Goal: Register for event/course

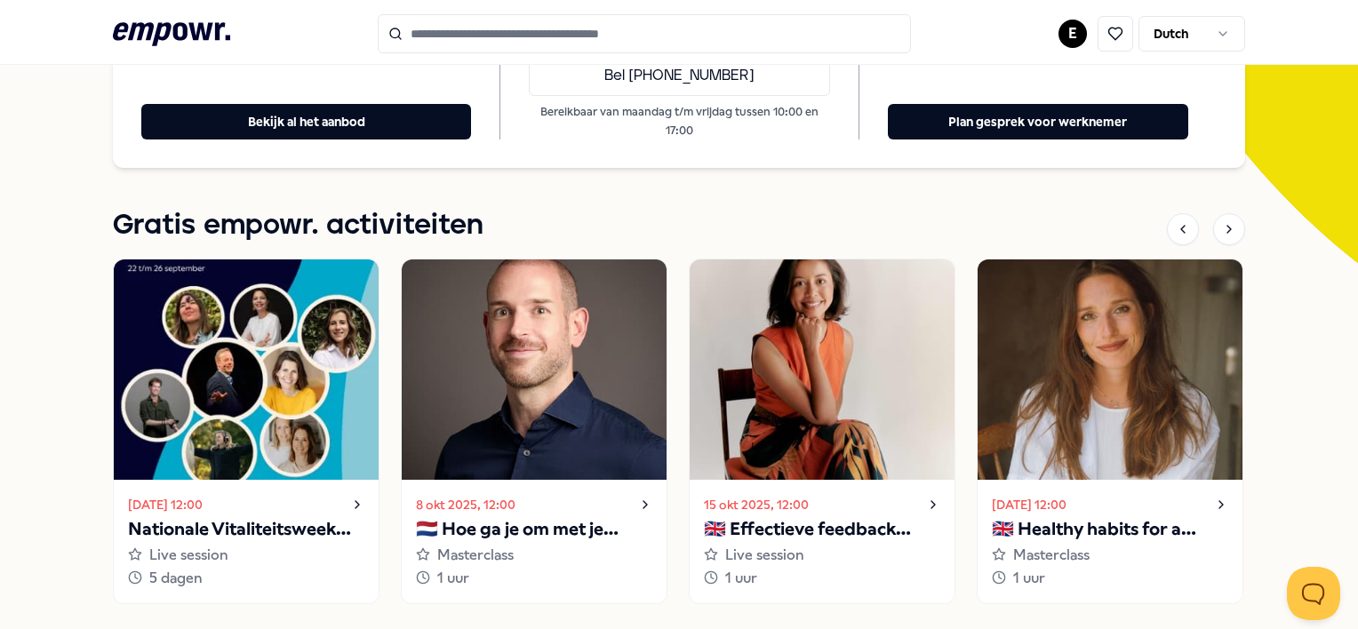
scroll to position [420, 0]
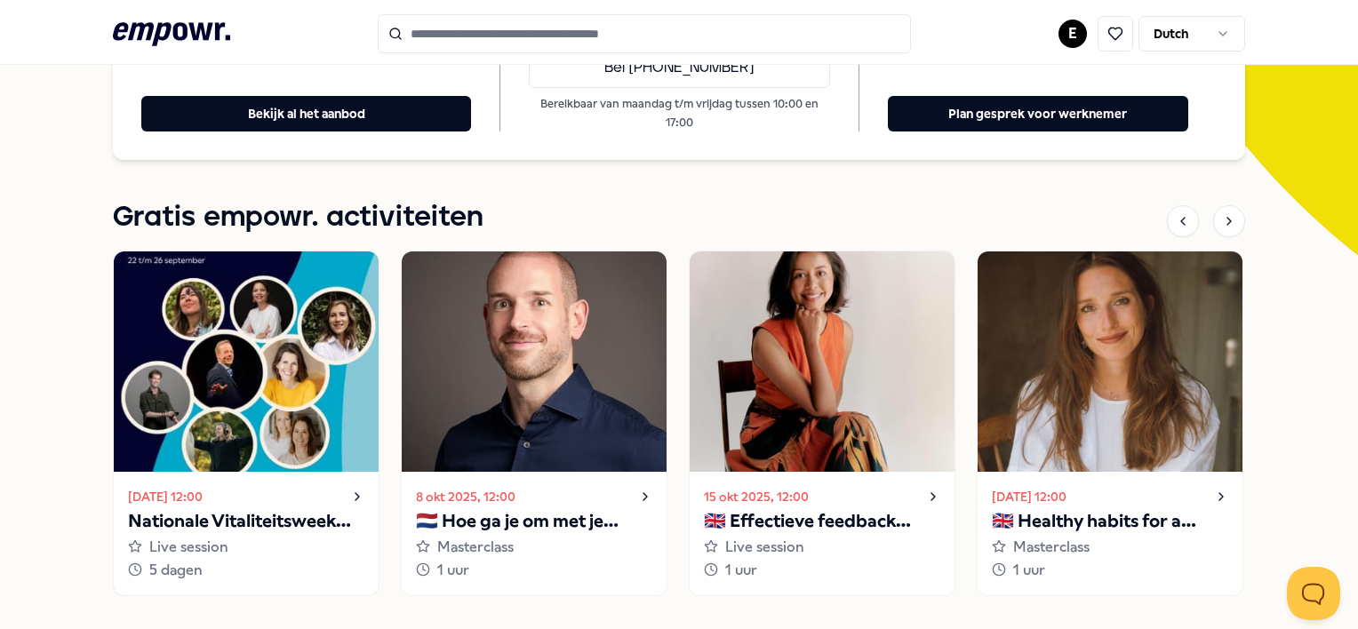
click at [244, 374] on img at bounding box center [246, 362] width 265 height 220
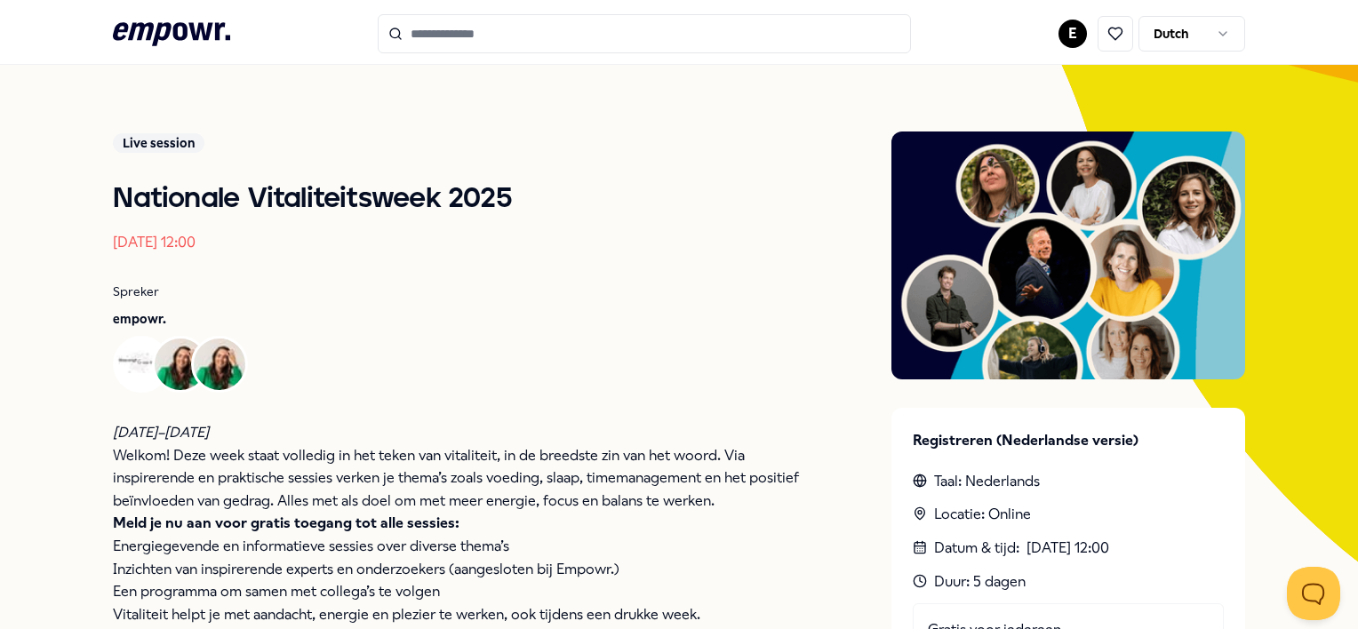
click at [244, 374] on span at bounding box center [219, 364] width 57 height 57
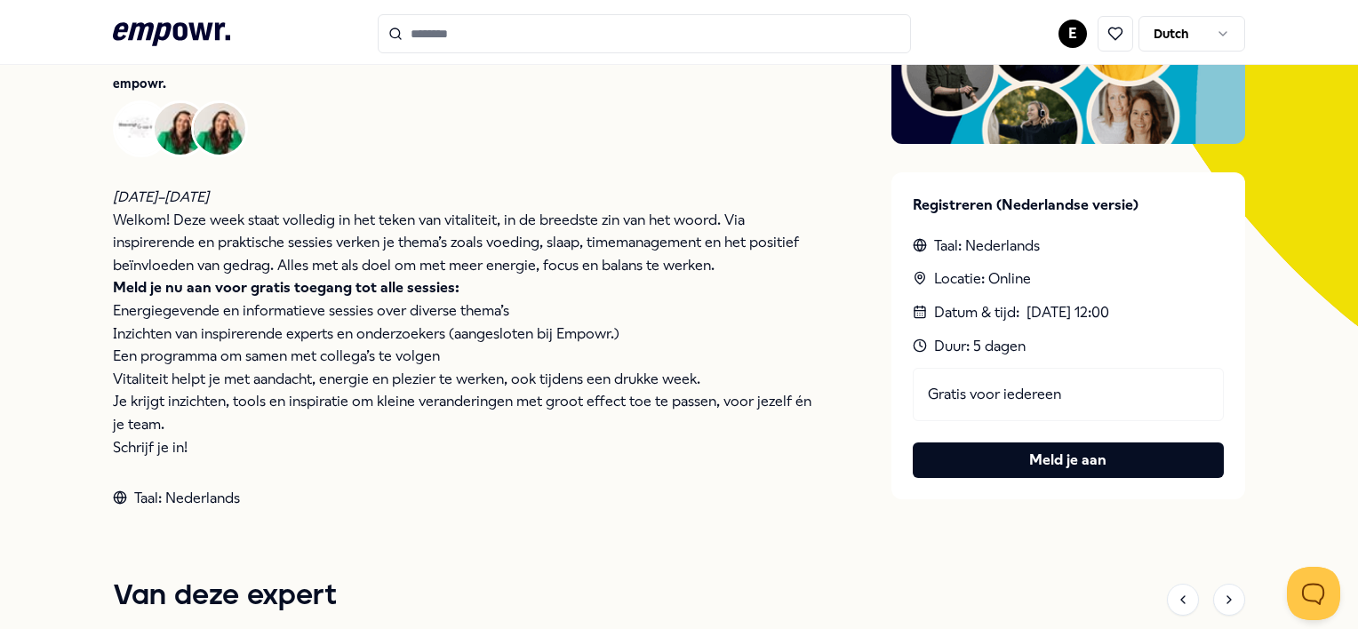
scroll to position [371, 0]
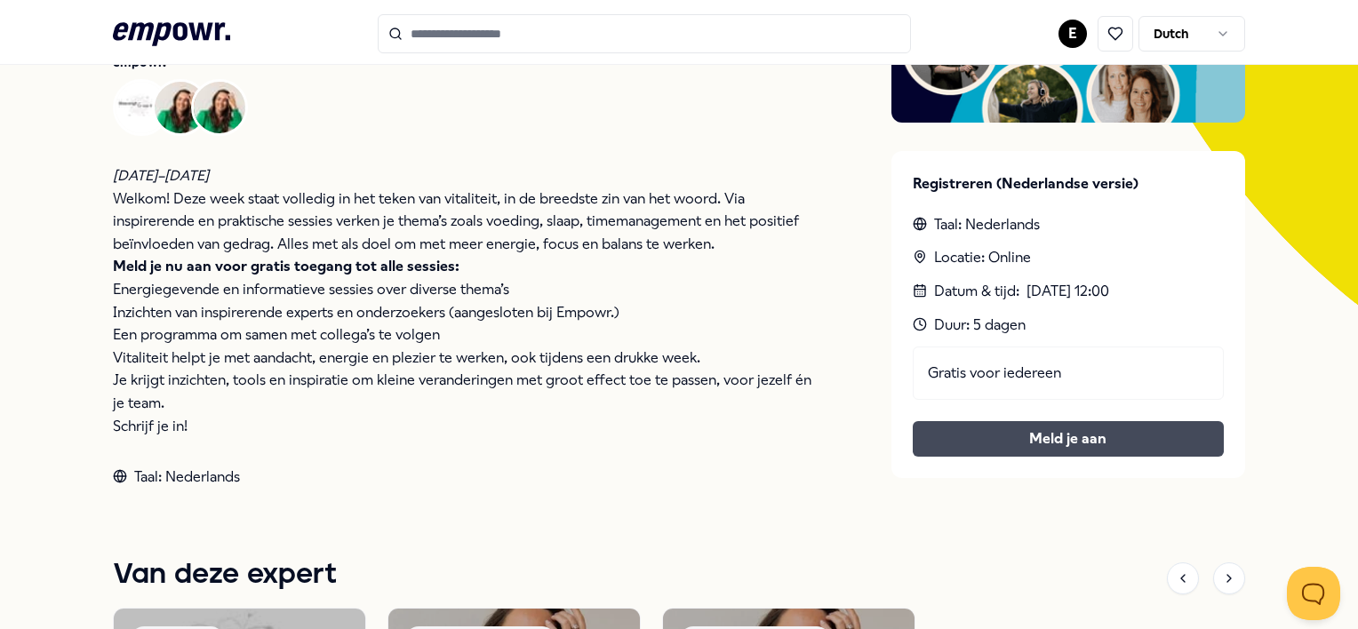
click at [1081, 446] on link "Meld je aan" at bounding box center [1068, 439] width 283 height 23
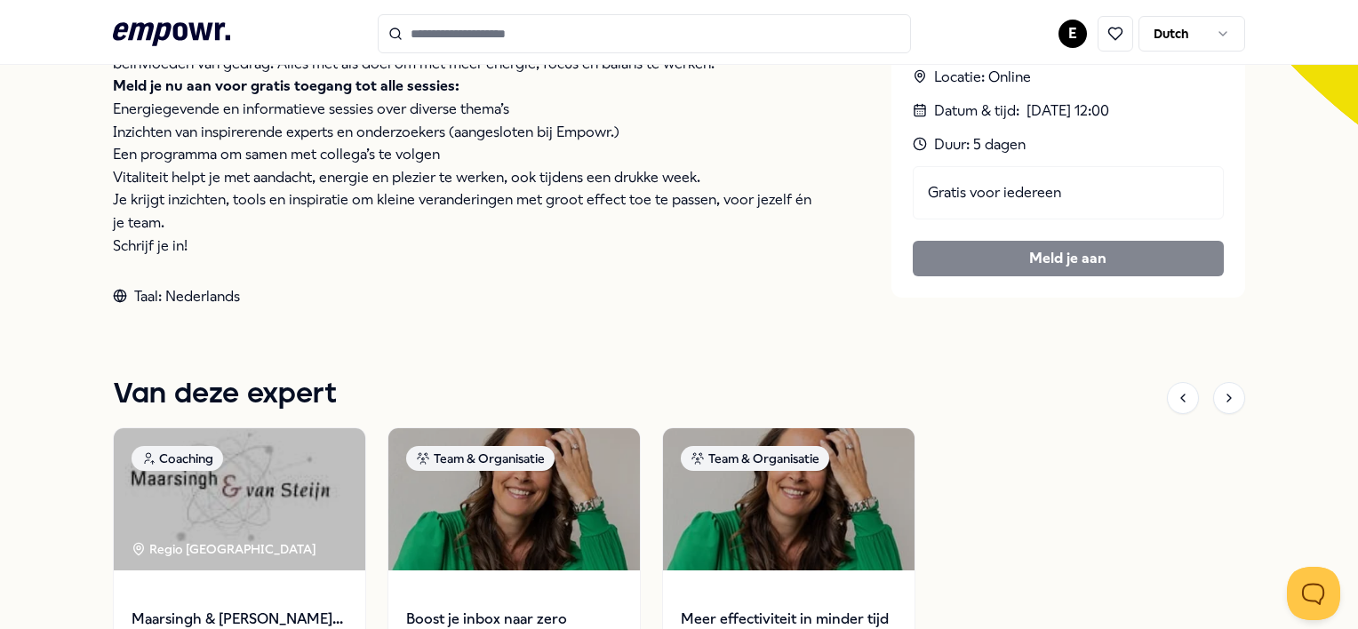
scroll to position [567, 0]
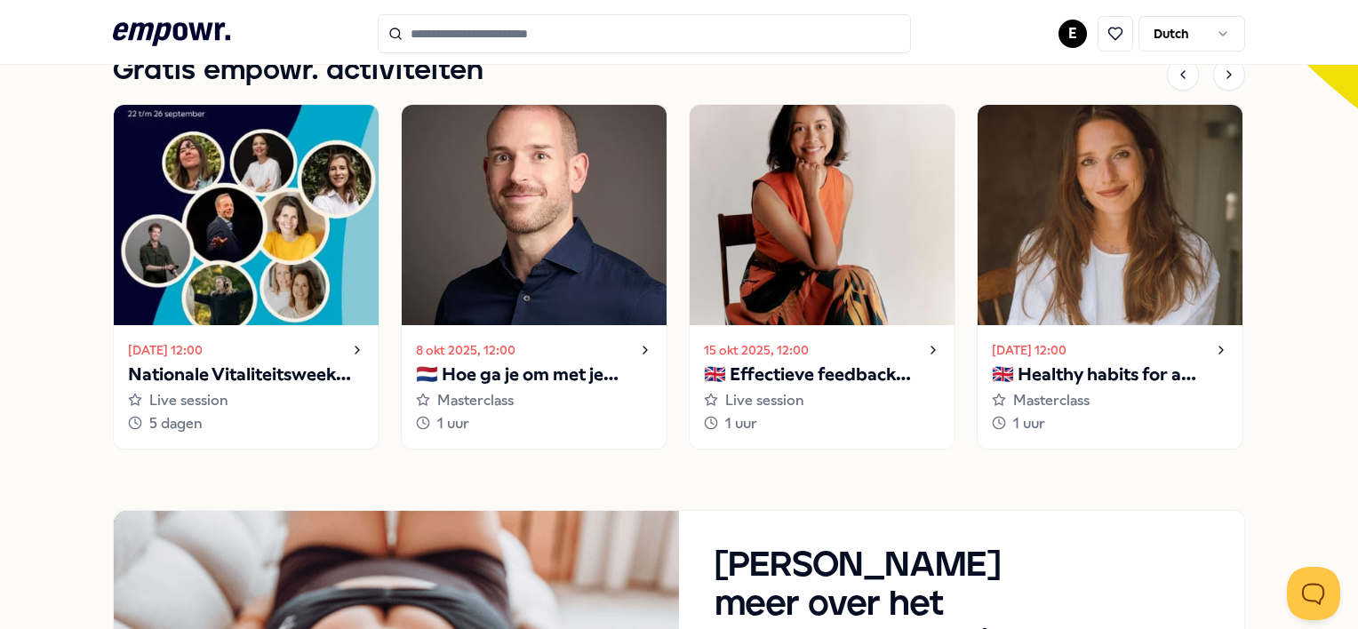
click at [274, 248] on img at bounding box center [246, 215] width 265 height 220
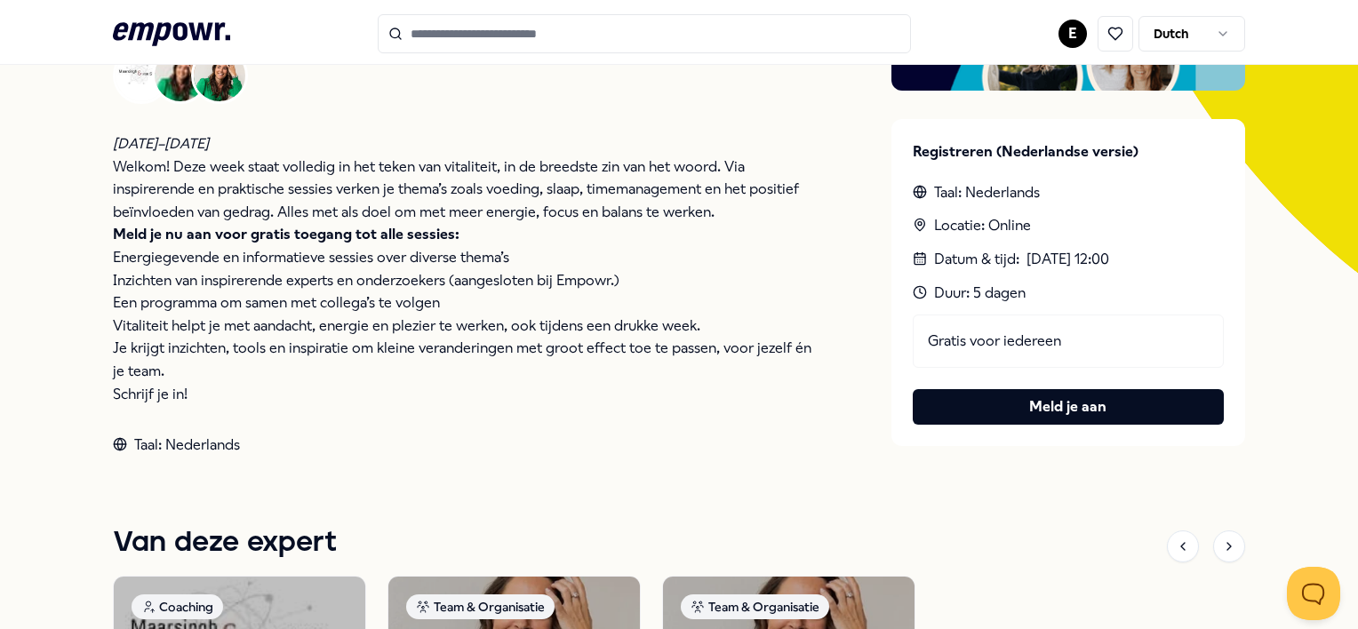
scroll to position [399, 0]
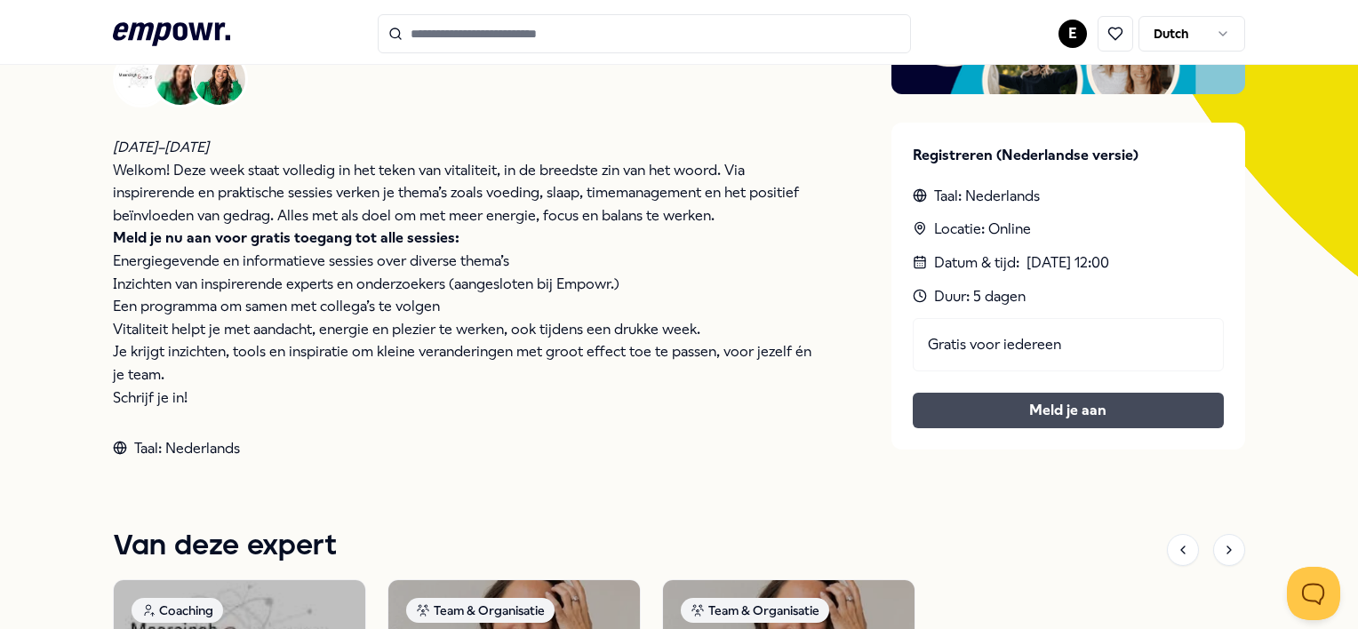
click at [1108, 405] on link "Meld je aan" at bounding box center [1068, 410] width 283 height 23
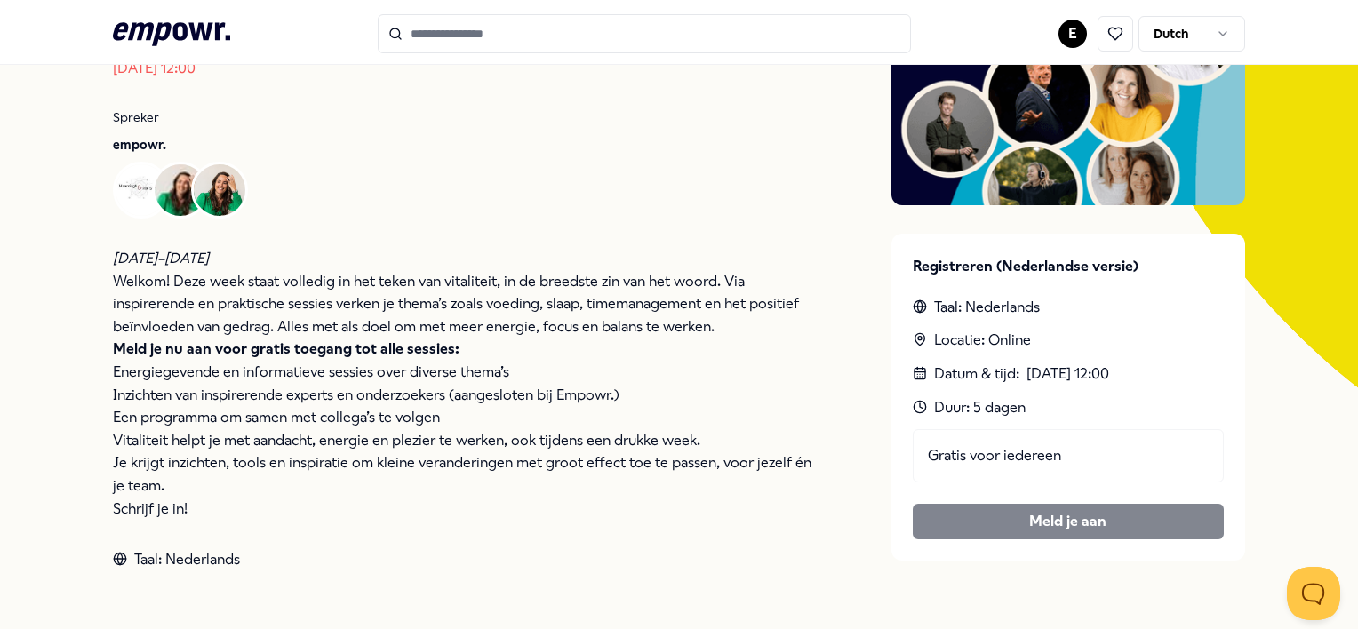
scroll to position [0, 0]
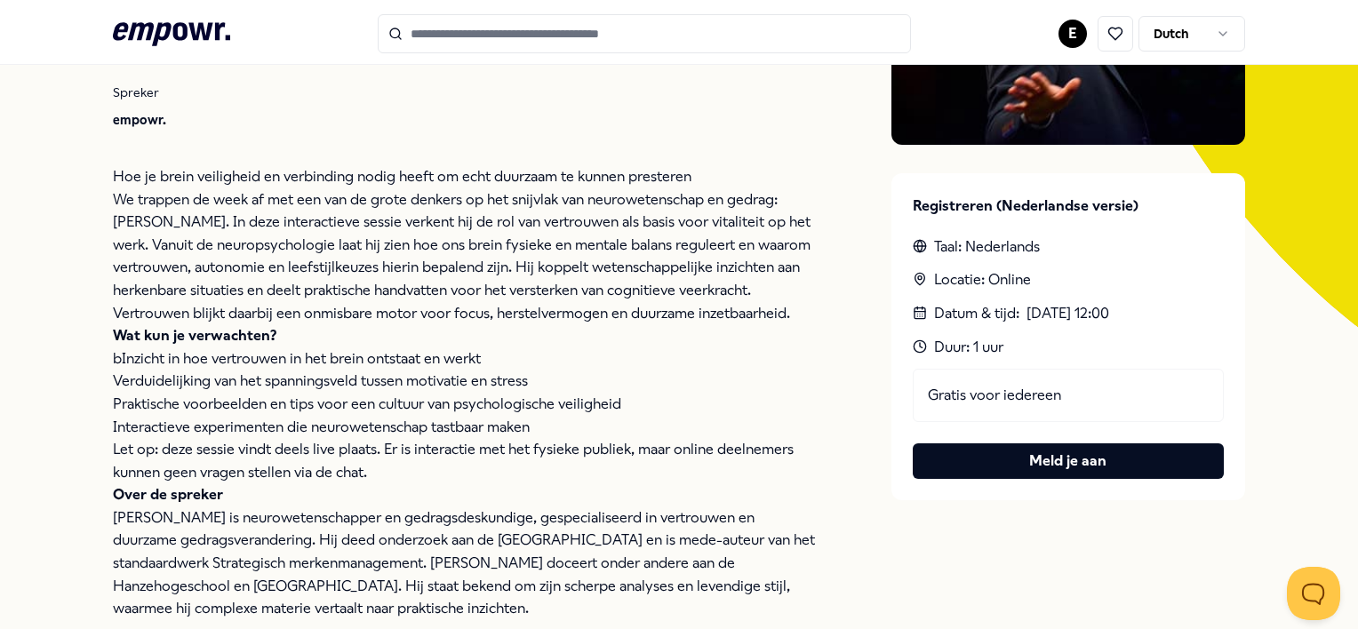
scroll to position [358, 0]
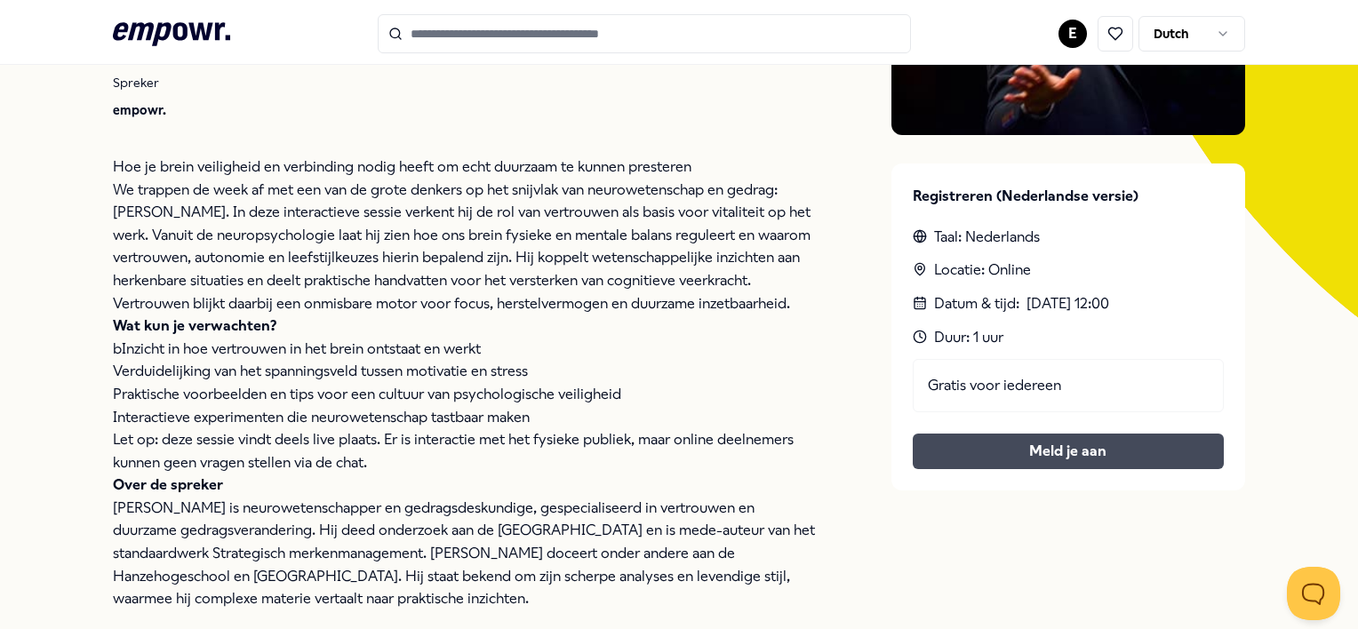
click at [1038, 448] on button "Meld je aan" at bounding box center [1068, 452] width 311 height 36
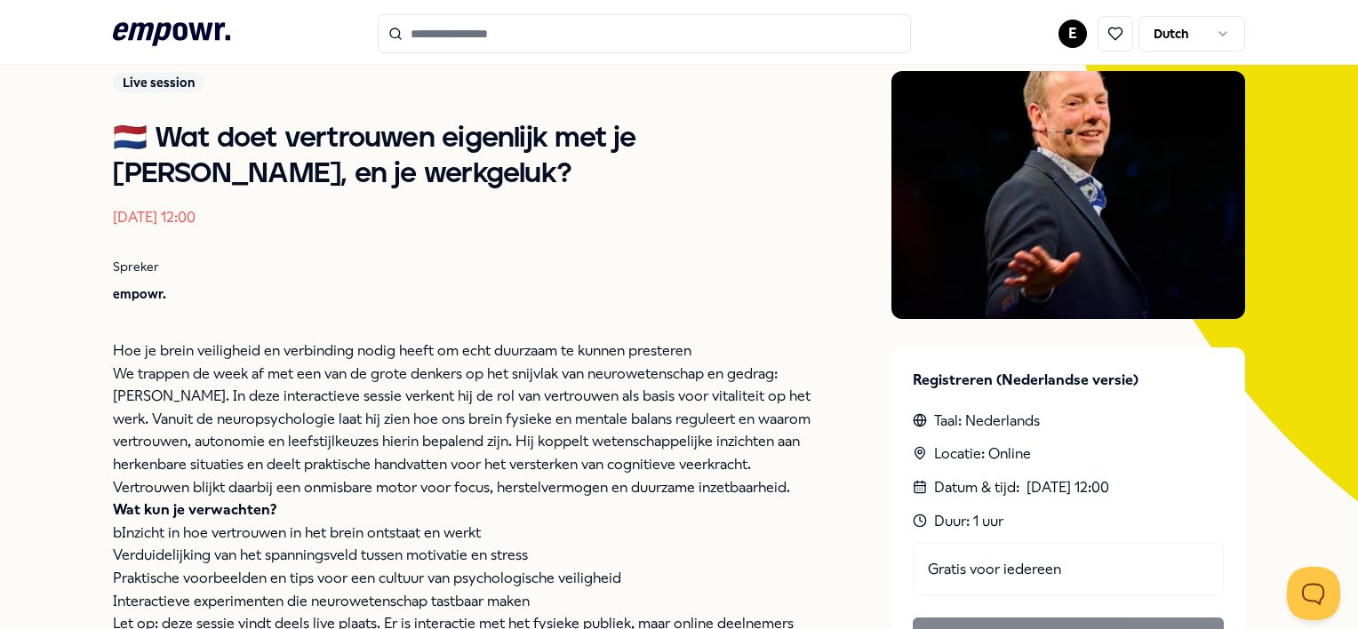
scroll to position [173, 0]
click at [1332, 335] on div "Terug Live session 🇳🇱 Wat doet vertrouwen eigenlijk met je brein, en je werkgel…" at bounding box center [679, 411] width 1358 height 940
